Goal: Information Seeking & Learning: Learn about a topic

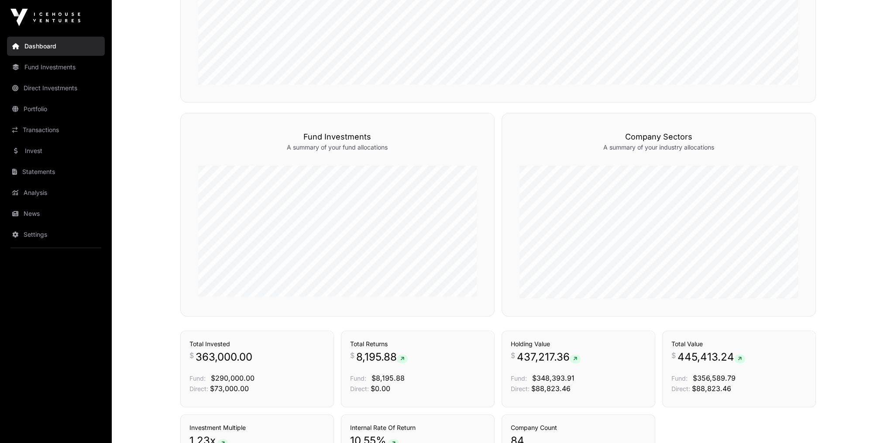
scroll to position [389, 0]
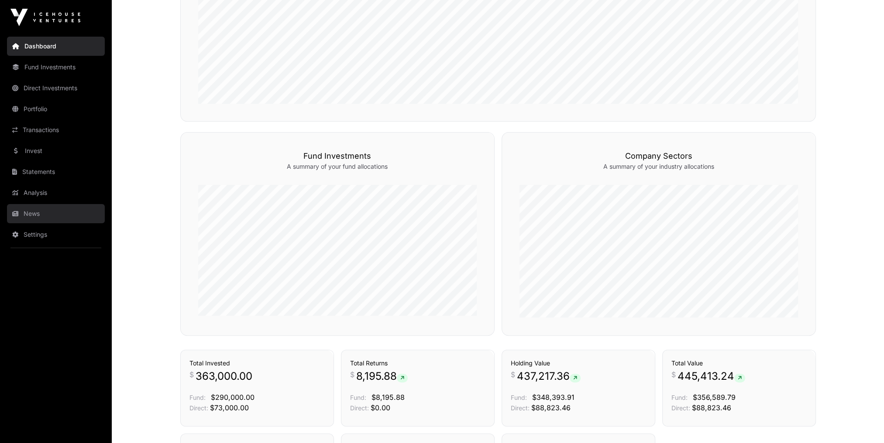
click at [22, 211] on link "News" at bounding box center [56, 213] width 98 height 19
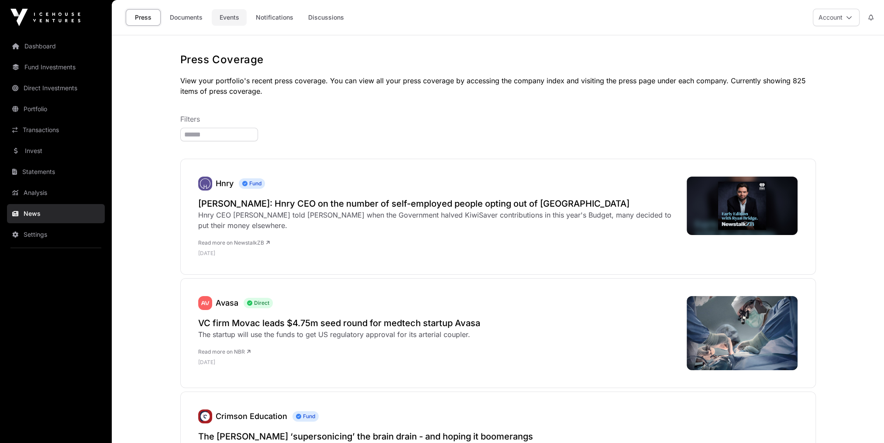
click at [223, 21] on link "Events" at bounding box center [229, 17] width 35 height 17
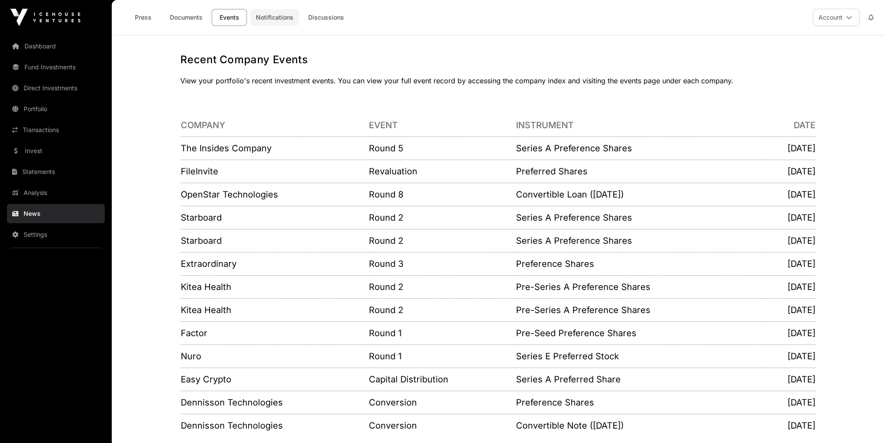
click at [288, 20] on link "Notifications" at bounding box center [274, 17] width 49 height 17
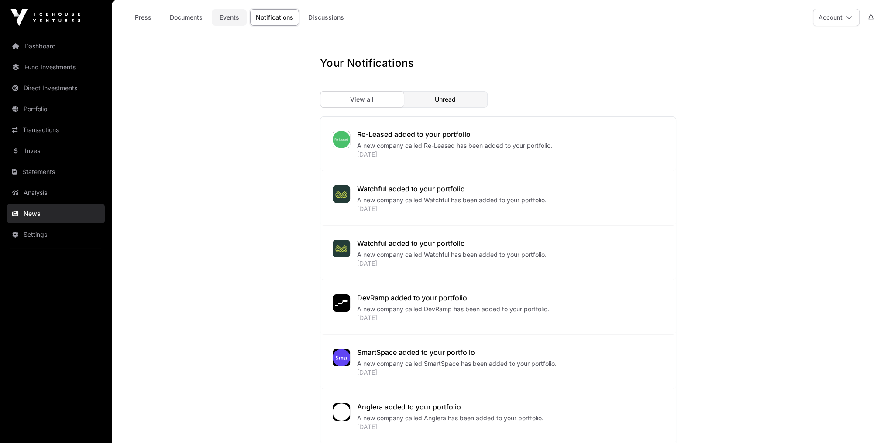
click at [238, 19] on link "Events" at bounding box center [229, 17] width 35 height 17
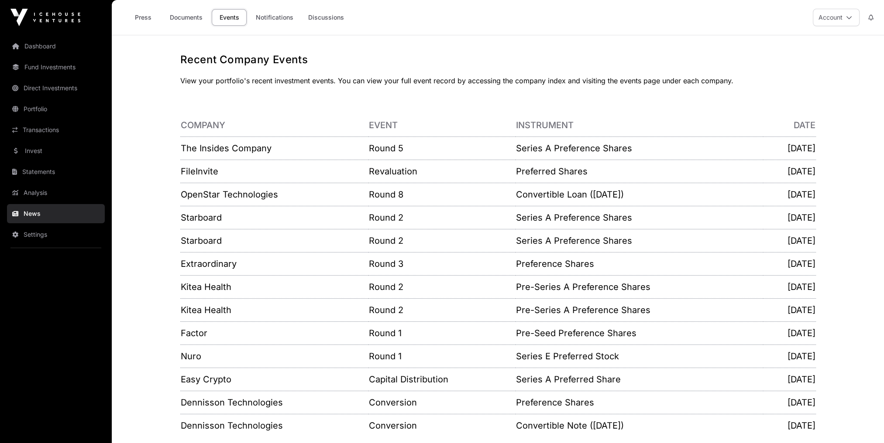
click at [240, 155] on td "The Insides Company" at bounding box center [274, 148] width 189 height 23
click at [238, 148] on link "The Insides Company" at bounding box center [226, 148] width 91 height 10
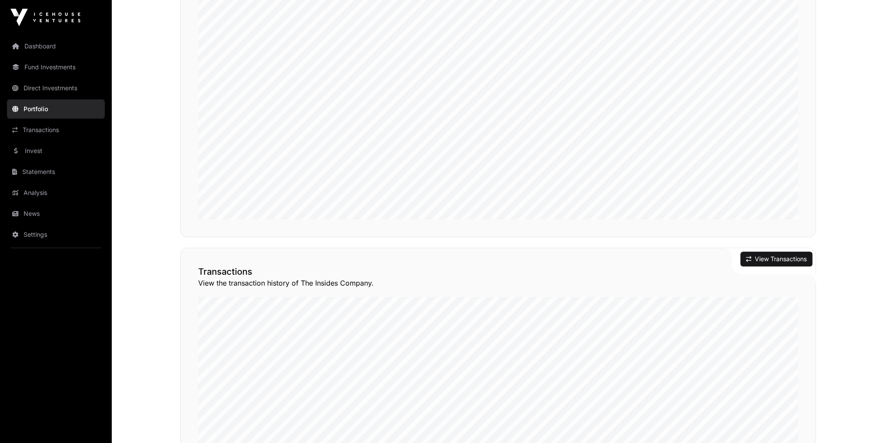
scroll to position [475, 0]
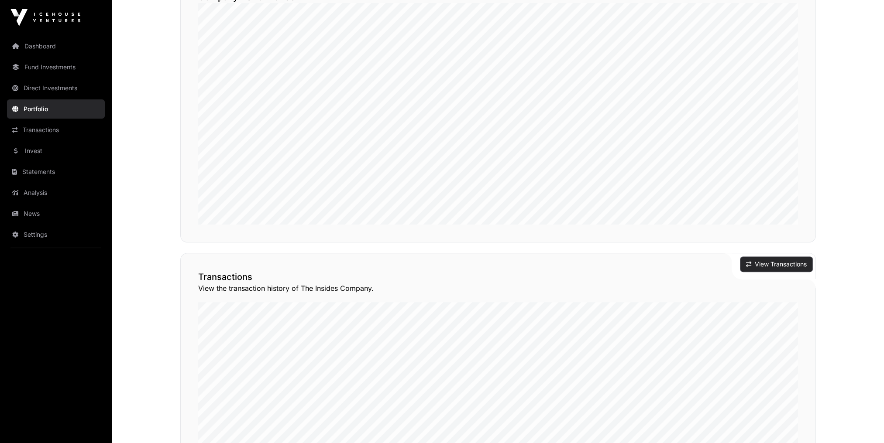
drag, startPoint x: 786, startPoint y: 255, endPoint x: 781, endPoint y: 254, distance: 4.5
click at [786, 257] on button "View Transactions" at bounding box center [776, 264] width 72 height 15
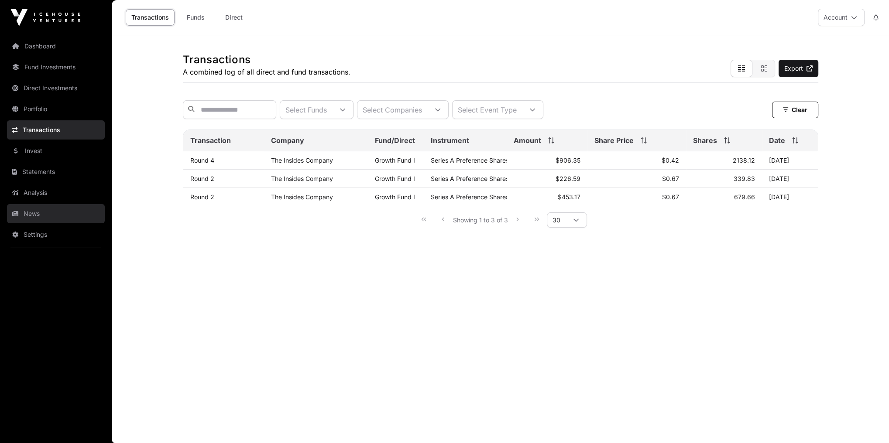
click at [21, 214] on link "News" at bounding box center [56, 213] width 98 height 19
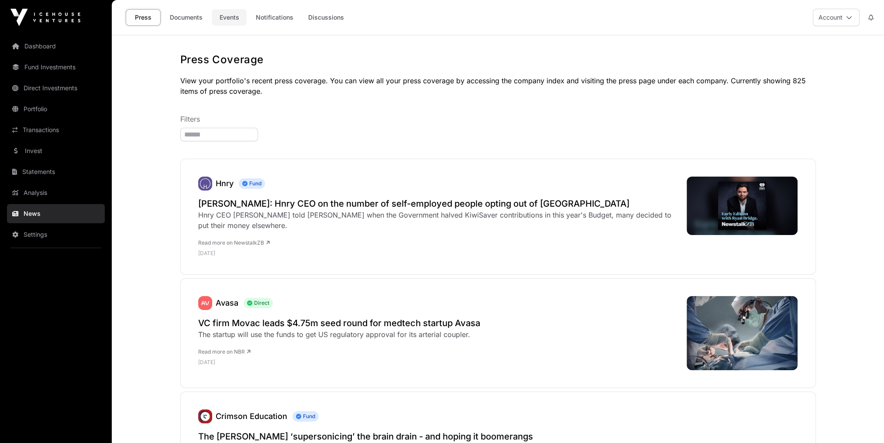
click at [231, 20] on link "Events" at bounding box center [229, 17] width 35 height 17
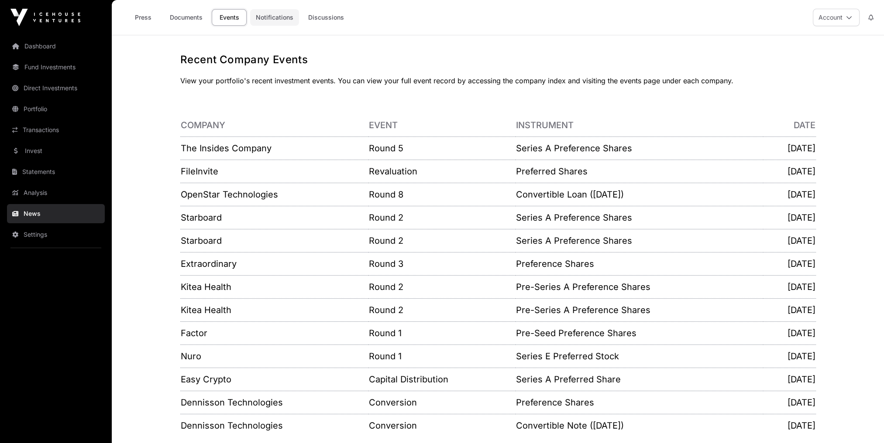
click at [279, 21] on link "Notifications" at bounding box center [274, 17] width 49 height 17
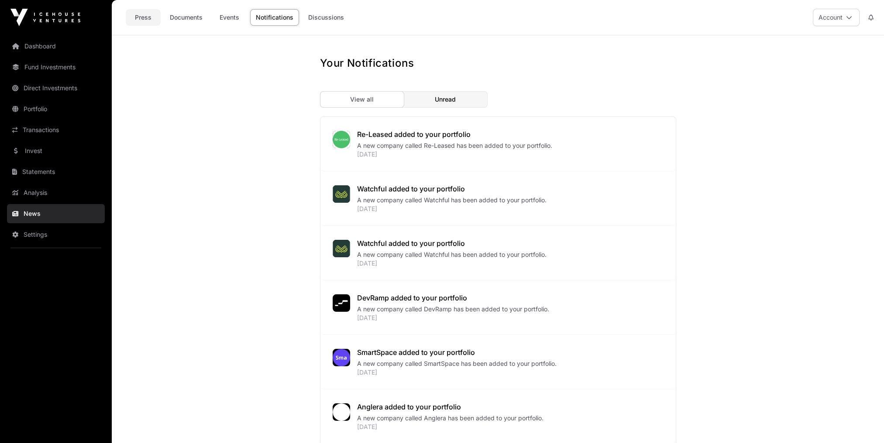
click at [143, 22] on link "Press" at bounding box center [143, 17] width 35 height 17
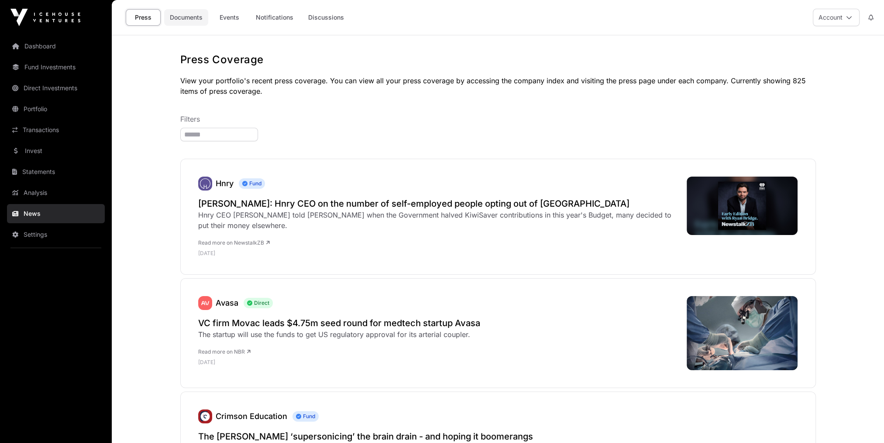
click at [195, 20] on link "Documents" at bounding box center [186, 17] width 44 height 17
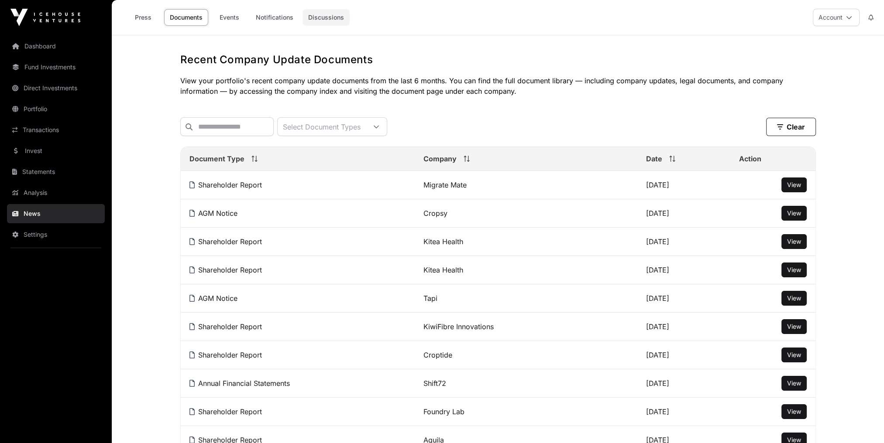
click at [311, 20] on link "Discussions" at bounding box center [325, 17] width 47 height 17
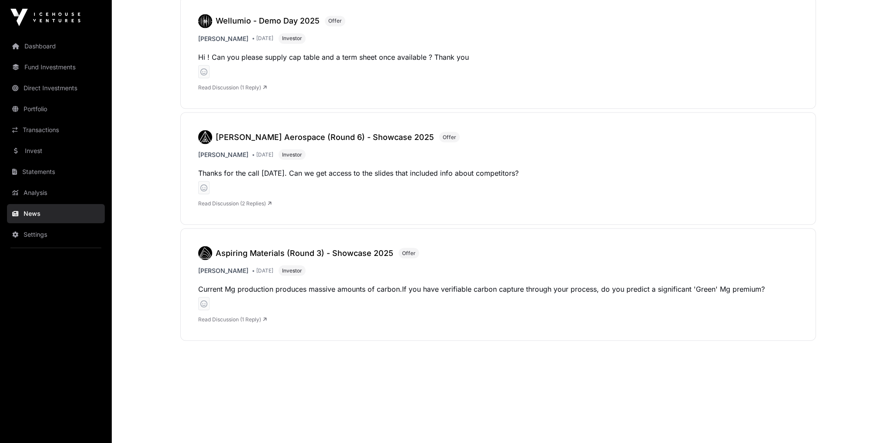
scroll to position [2172, 0]
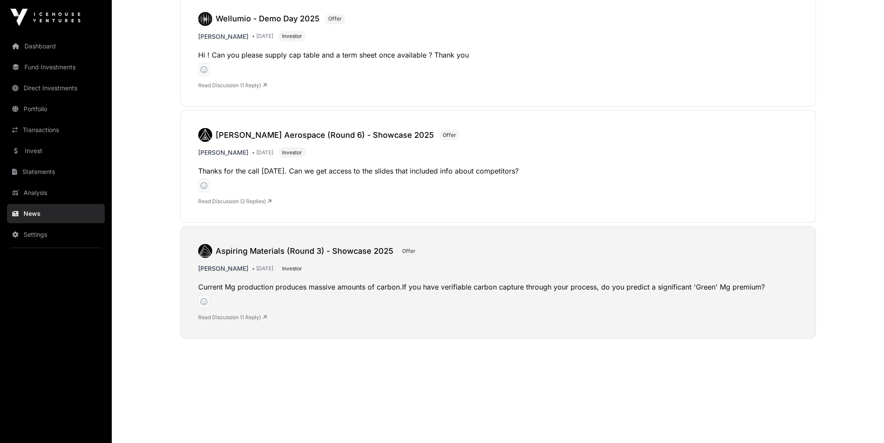
click at [248, 314] on link "Read Discussion (1 Reply)" at bounding box center [232, 317] width 69 height 7
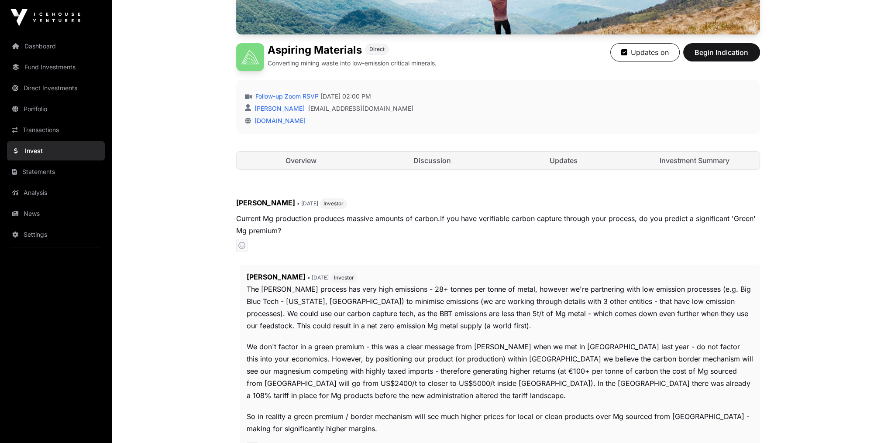
scroll to position [244, 0]
